Goal: Information Seeking & Learning: Find specific page/section

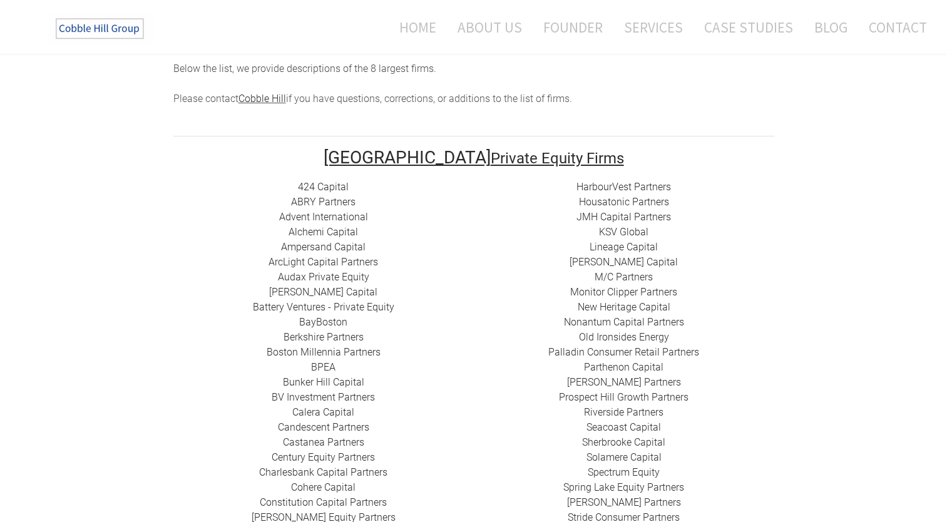
click at [438, 182] on div "424 Capital ​ABRY Partners Advent International Alchemi Capital ​Ampersand Capi…" at bounding box center [323, 443] width 301 height 526
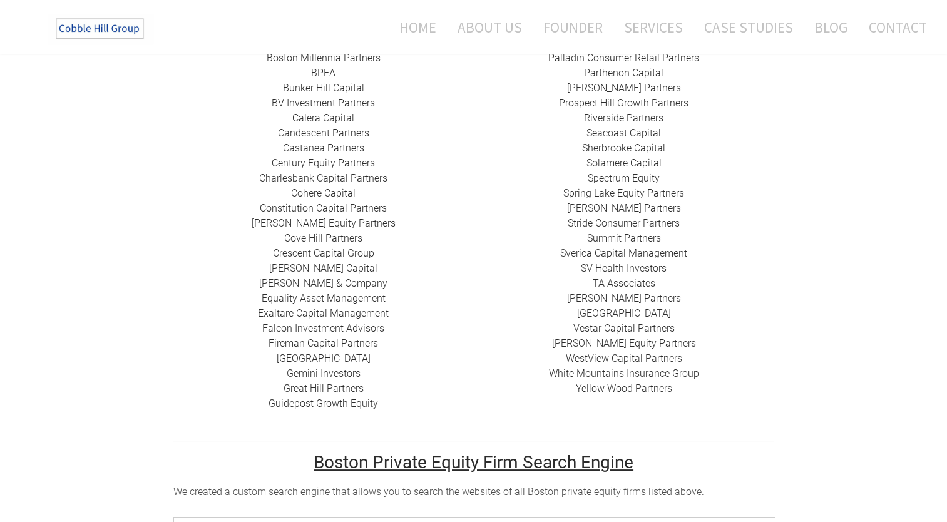
scroll to position [501, 0]
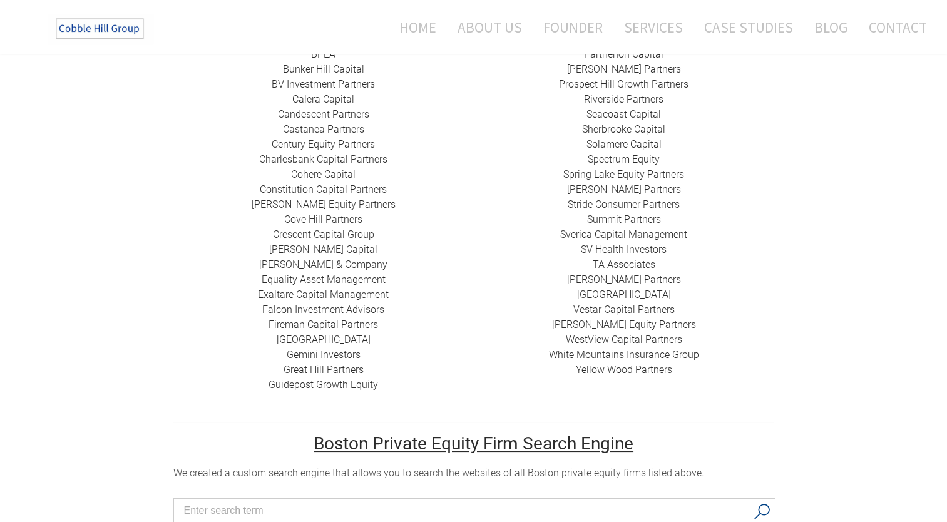
click at [653, 364] on link "Yellow Wood Partners" at bounding box center [624, 370] width 96 height 12
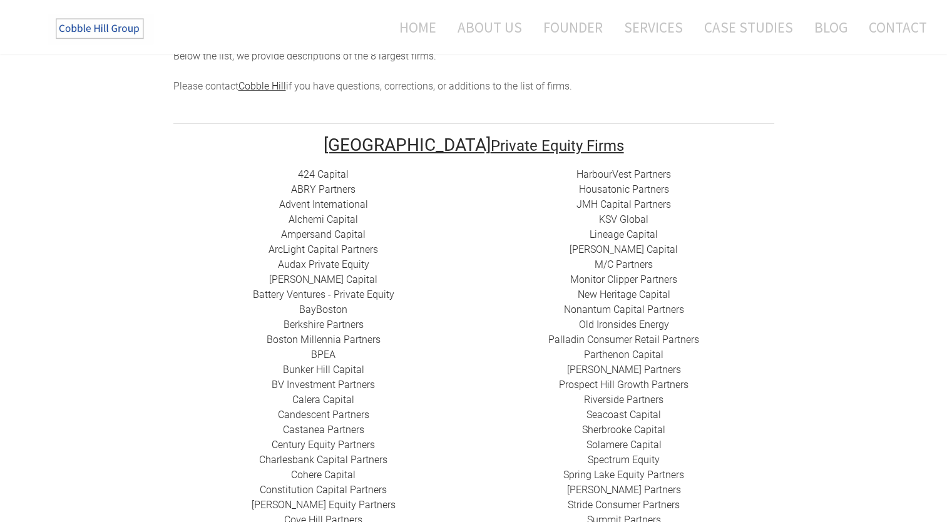
scroll to position [125, 0]
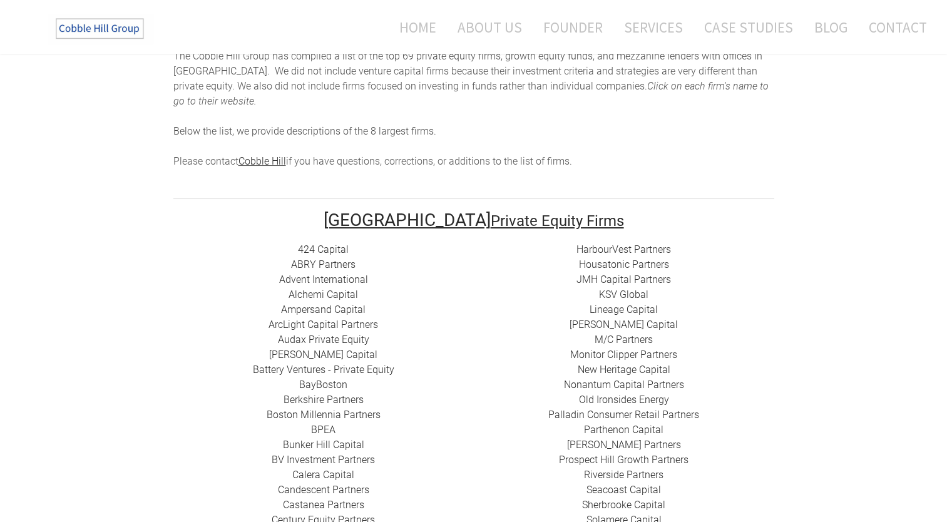
click at [325, 244] on link "424 Capital" at bounding box center [323, 250] width 51 height 12
click at [335, 259] on link "​ABRY Partners" at bounding box center [323, 265] width 64 height 12
click at [321, 274] on link "Advent International" at bounding box center [323, 280] width 89 height 12
click at [341, 289] on link "Alchemi Capital" at bounding box center [324, 295] width 70 height 12
click at [316, 304] on link "​Ampersand Capital" at bounding box center [323, 310] width 85 height 12
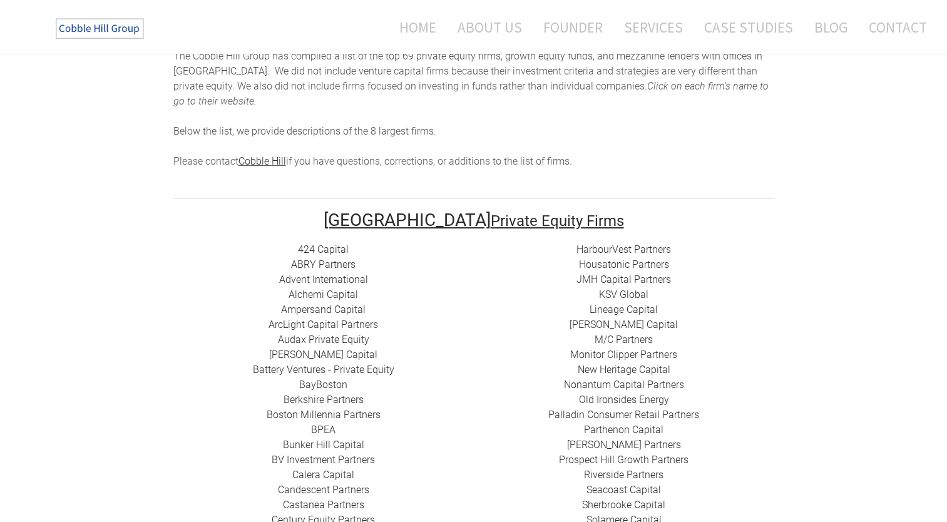
scroll to position [188, 0]
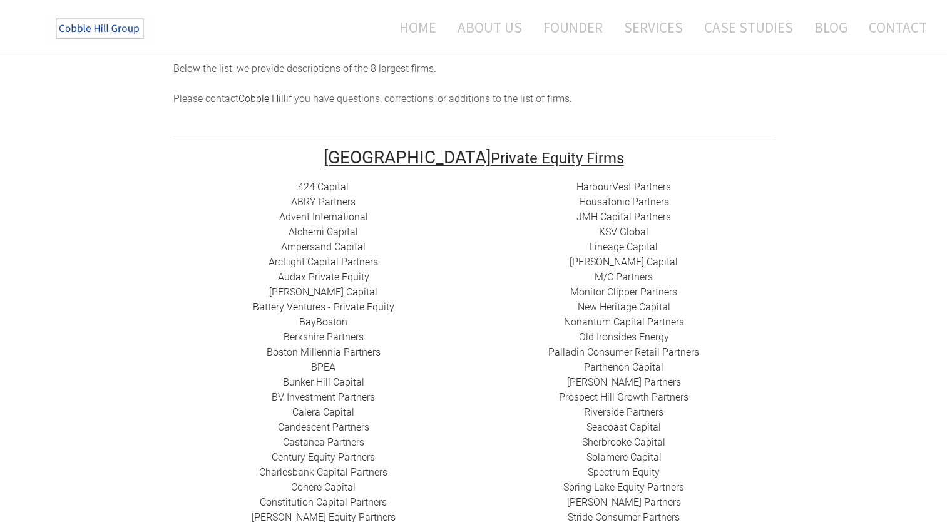
click at [338, 256] on link "​ArcLight Capital Partners" at bounding box center [324, 262] width 110 height 12
click at [321, 271] on link "Audax Private Equity" at bounding box center [323, 277] width 91 height 12
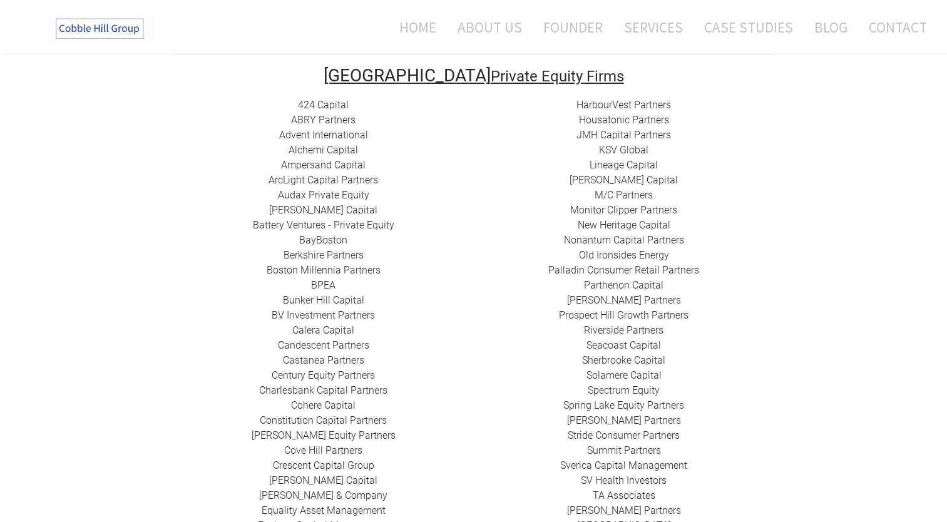
scroll to position [250, 0]
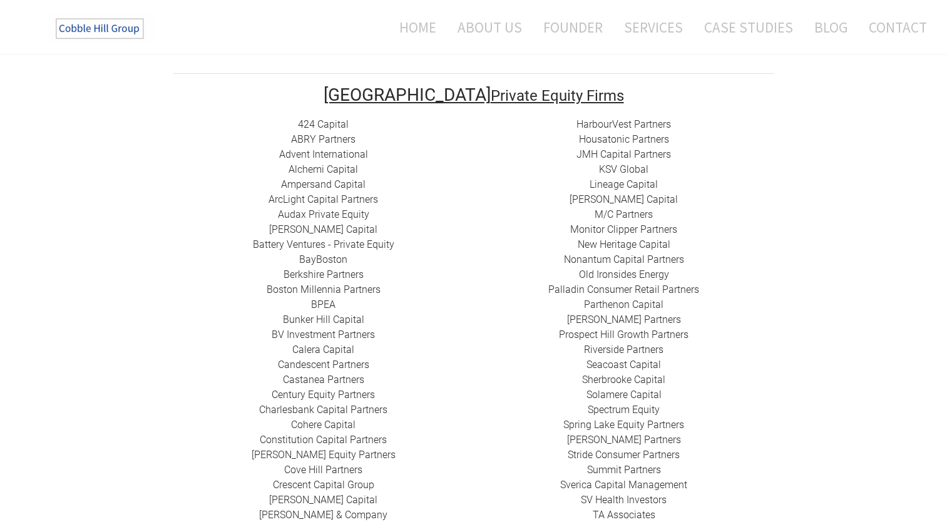
click at [508, 192] on div "HarbourVest Partners Housatonic Partners ​JMH Capital Partners ​KSV Global Line…" at bounding box center [624, 372] width 301 height 511
click at [330, 269] on link "Berkshire Partners" at bounding box center [324, 275] width 80 height 12
click at [346, 284] on link "Boston Millennia Partners" at bounding box center [324, 290] width 114 height 12
click at [323, 299] on link "BPEA" at bounding box center [323, 305] width 24 height 12
click at [344, 314] on link "​Bunker Hill Capital" at bounding box center [323, 320] width 81 height 12
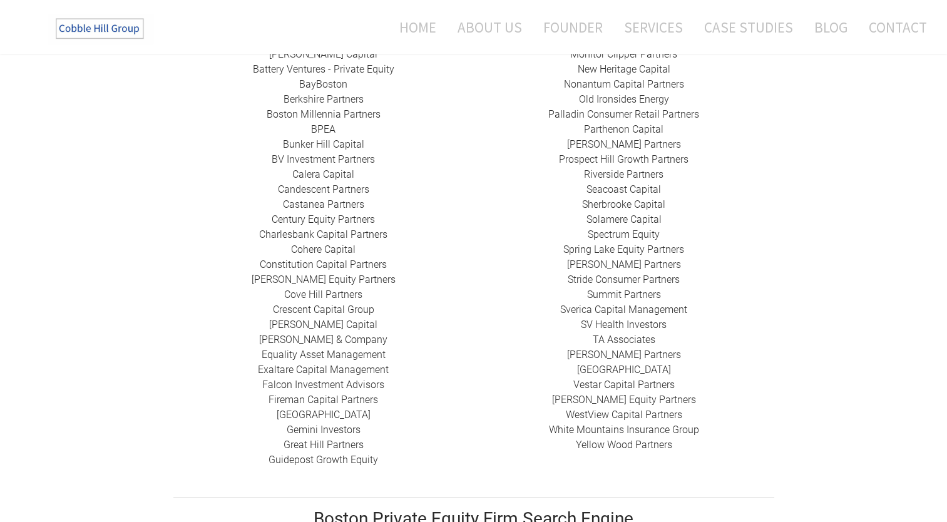
scroll to position [438, 0]
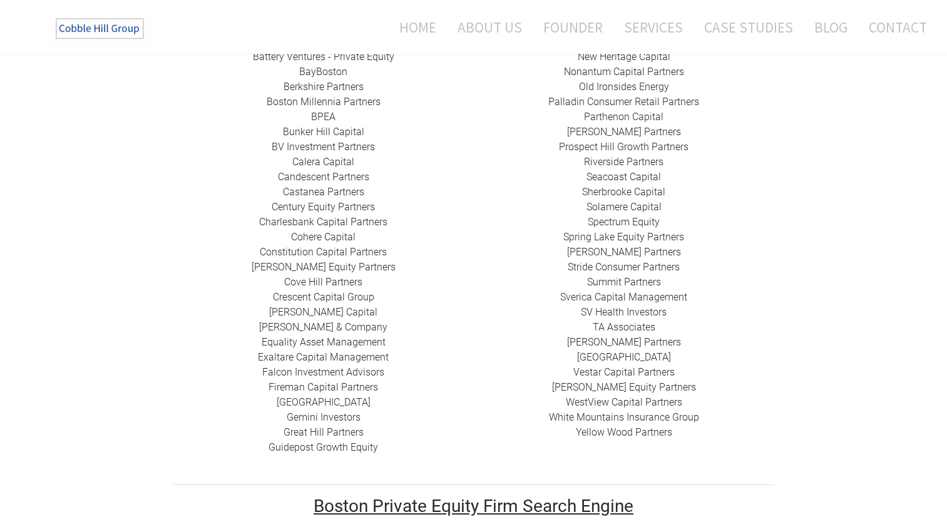
click at [290, 141] on link "BV Investment Partners" at bounding box center [323, 147] width 103 height 12
click at [317, 156] on link "Calera Capital" at bounding box center [323, 162] width 62 height 12
click at [327, 171] on link "Candescent Partners" at bounding box center [323, 177] width 91 height 12
click at [338, 186] on link "​Castanea Partners" at bounding box center [323, 192] width 81 height 12
click at [308, 201] on link "​Century Equity Partners" at bounding box center [323, 207] width 103 height 12
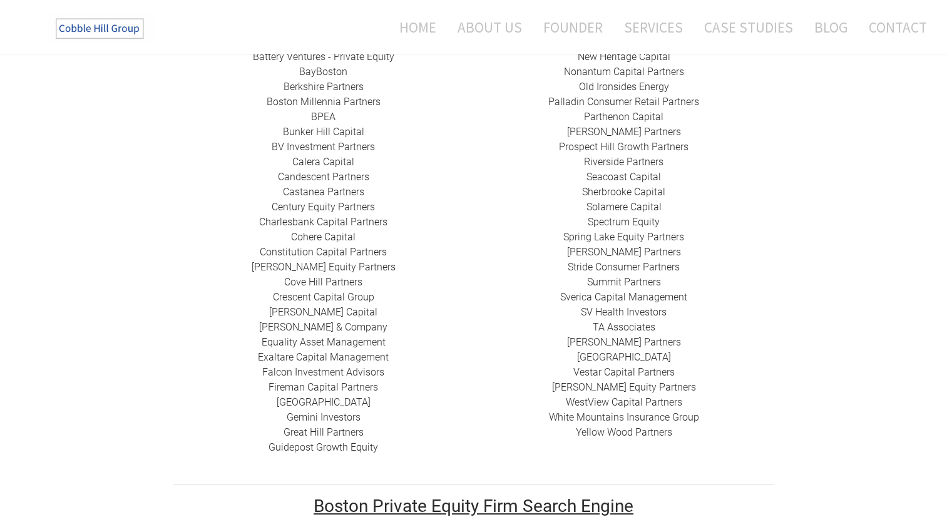
click at [317, 216] on link "Charlesbank Capital Partners" at bounding box center [323, 222] width 128 height 12
click at [335, 231] on link "Cohere Capital" at bounding box center [323, 237] width 64 height 12
click at [353, 246] on link "Constitution Capital Partners" at bounding box center [323, 252] width 127 height 12
click at [344, 276] on link "Cove Hill Partners" at bounding box center [323, 282] width 78 height 12
click at [321, 306] on link "[PERSON_NAME] Capital" at bounding box center [323, 312] width 108 height 12
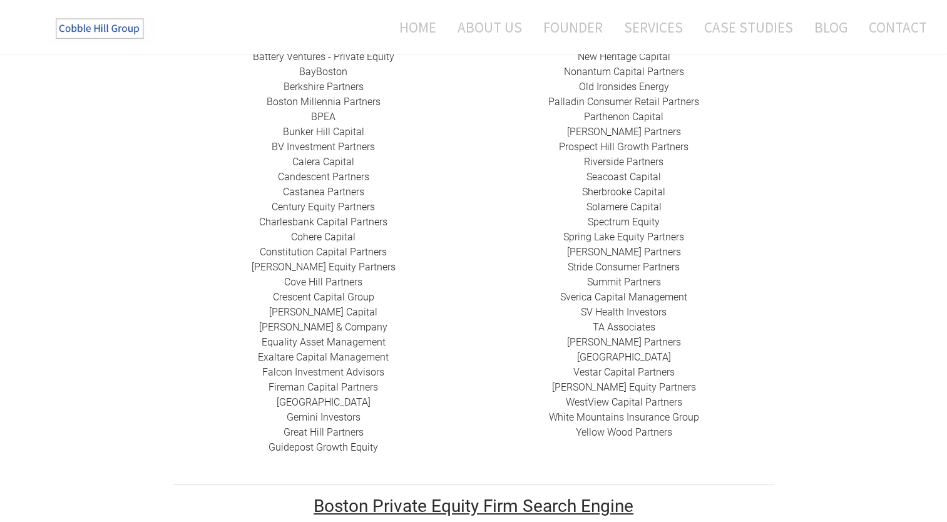
click at [331, 321] on link "[PERSON_NAME] & Company" at bounding box center [323, 327] width 128 height 12
click at [308, 336] on link "​Equality Asset Management" at bounding box center [324, 342] width 124 height 12
click at [323, 351] on link "​Exaltare Capital Management" at bounding box center [323, 357] width 131 height 12
click at [347, 366] on link "​Falcon Investment Advisors" at bounding box center [323, 372] width 122 height 12
click at [336, 396] on link "​[GEOGRAPHIC_DATA]" at bounding box center [324, 402] width 94 height 12
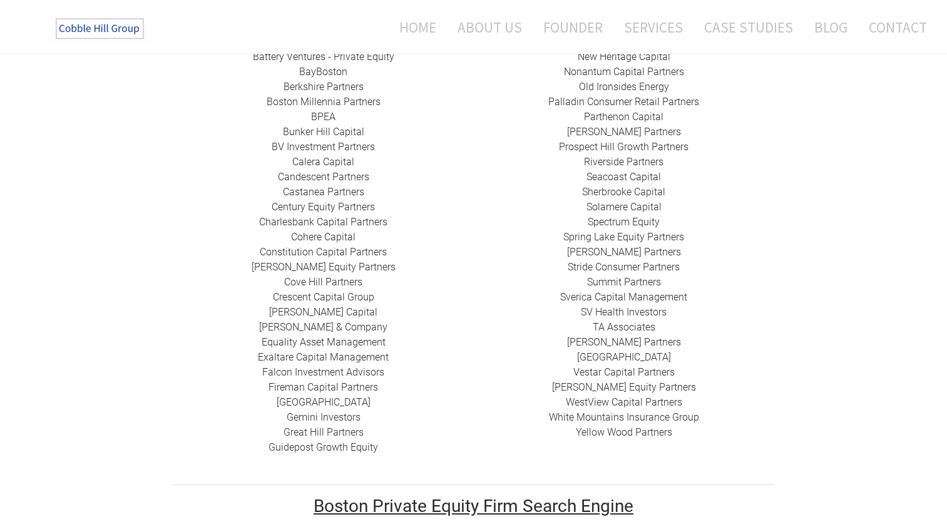
click at [326, 411] on link "Gemini Investors" at bounding box center [324, 417] width 74 height 12
click at [331, 426] on link "Great Hill Partners ​" at bounding box center [324, 432] width 80 height 12
click at [323, 441] on link "Guidepost Growth Equity" at bounding box center [324, 447] width 110 height 12
